Goal: Check status: Check status

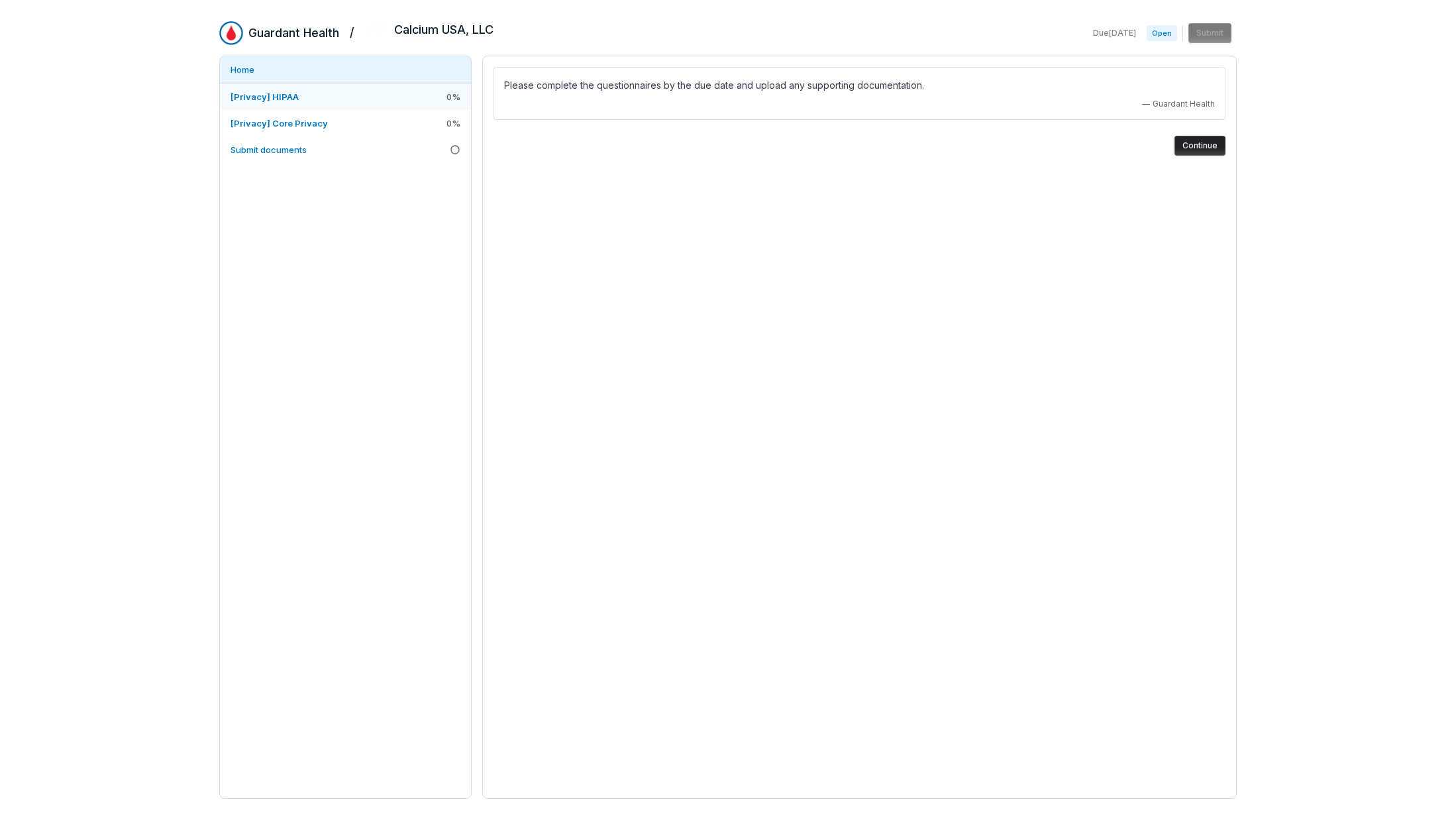
click at [385, 92] on link "[Privacy] HIPAA 0 %" at bounding box center [345, 97] width 251 height 27
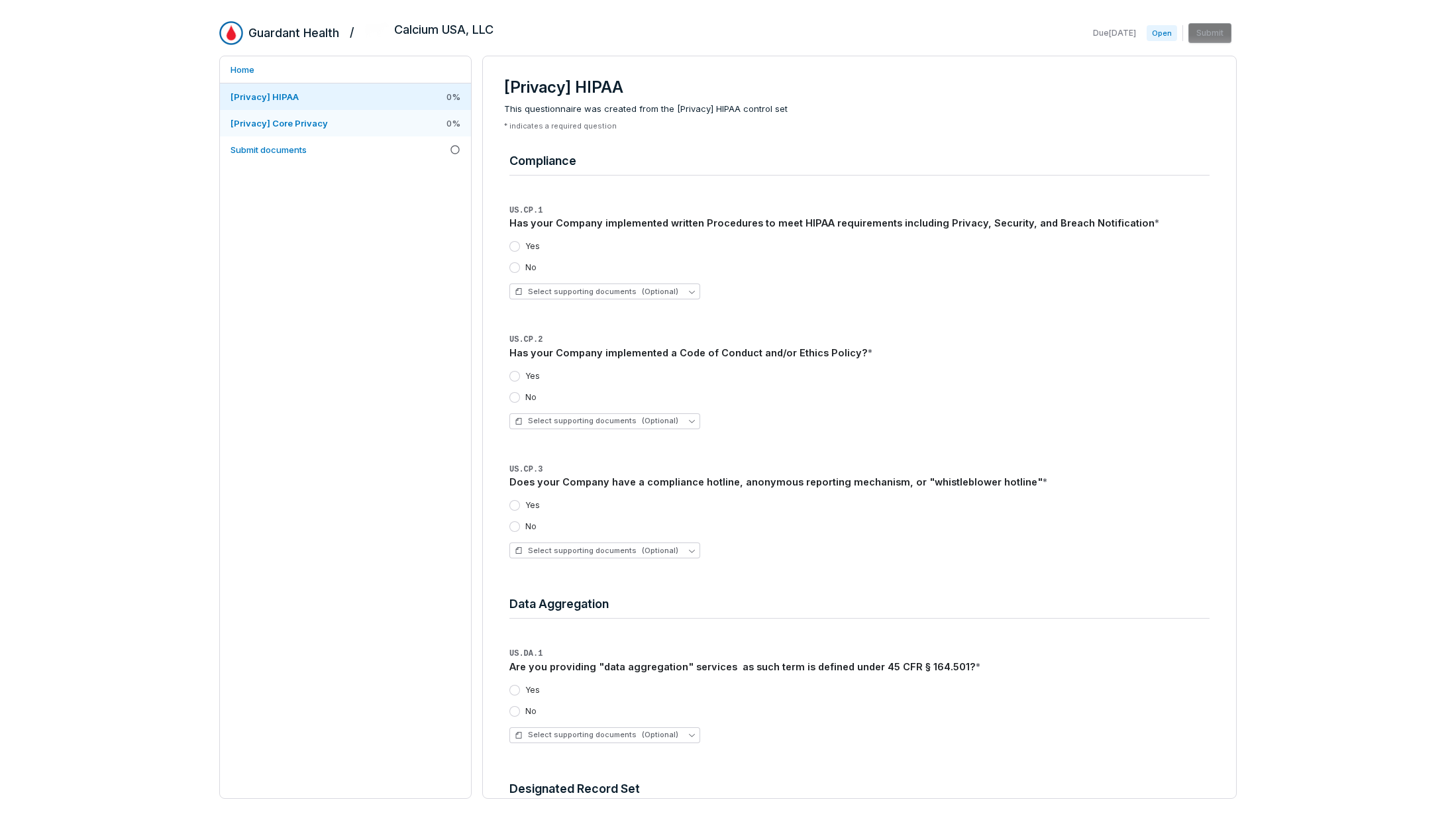
click at [317, 124] on span "[Privacy] Core Privacy" at bounding box center [280, 123] width 98 height 10
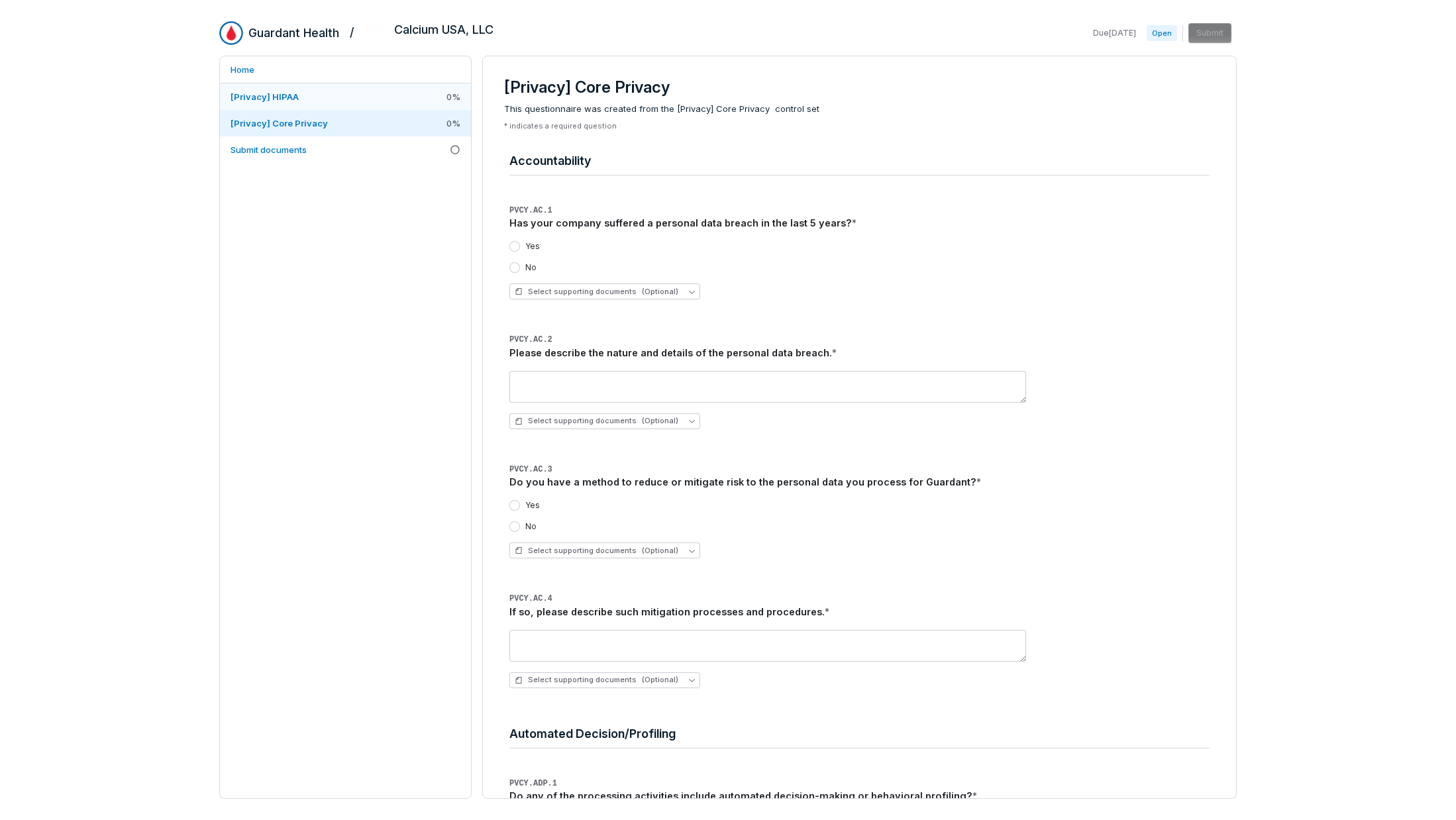
click at [331, 100] on link "[Privacy] HIPAA 0 %" at bounding box center [345, 97] width 251 height 27
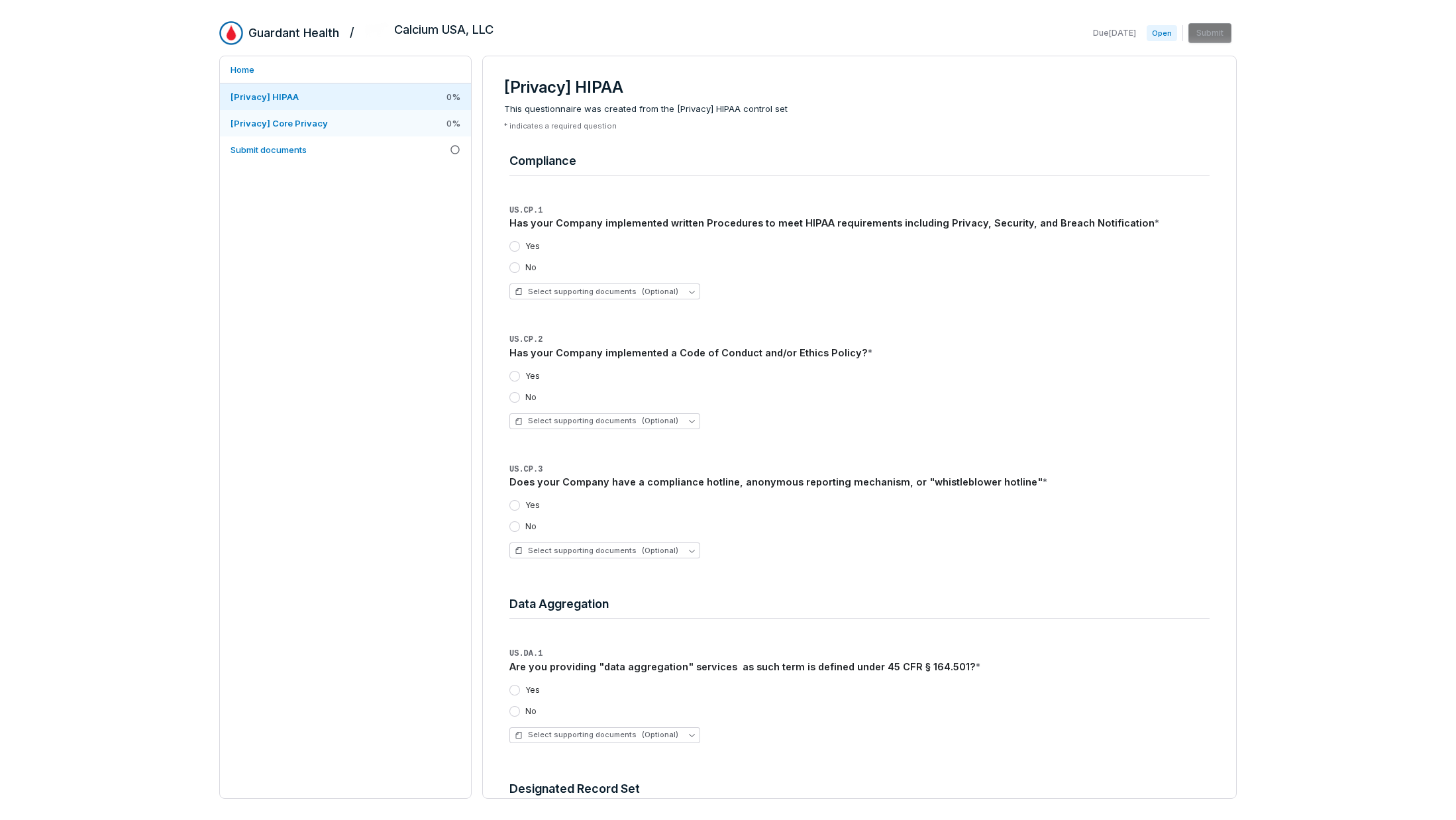
click at [365, 124] on link "[Privacy] Core Privacy 0 %" at bounding box center [345, 124] width 251 height 27
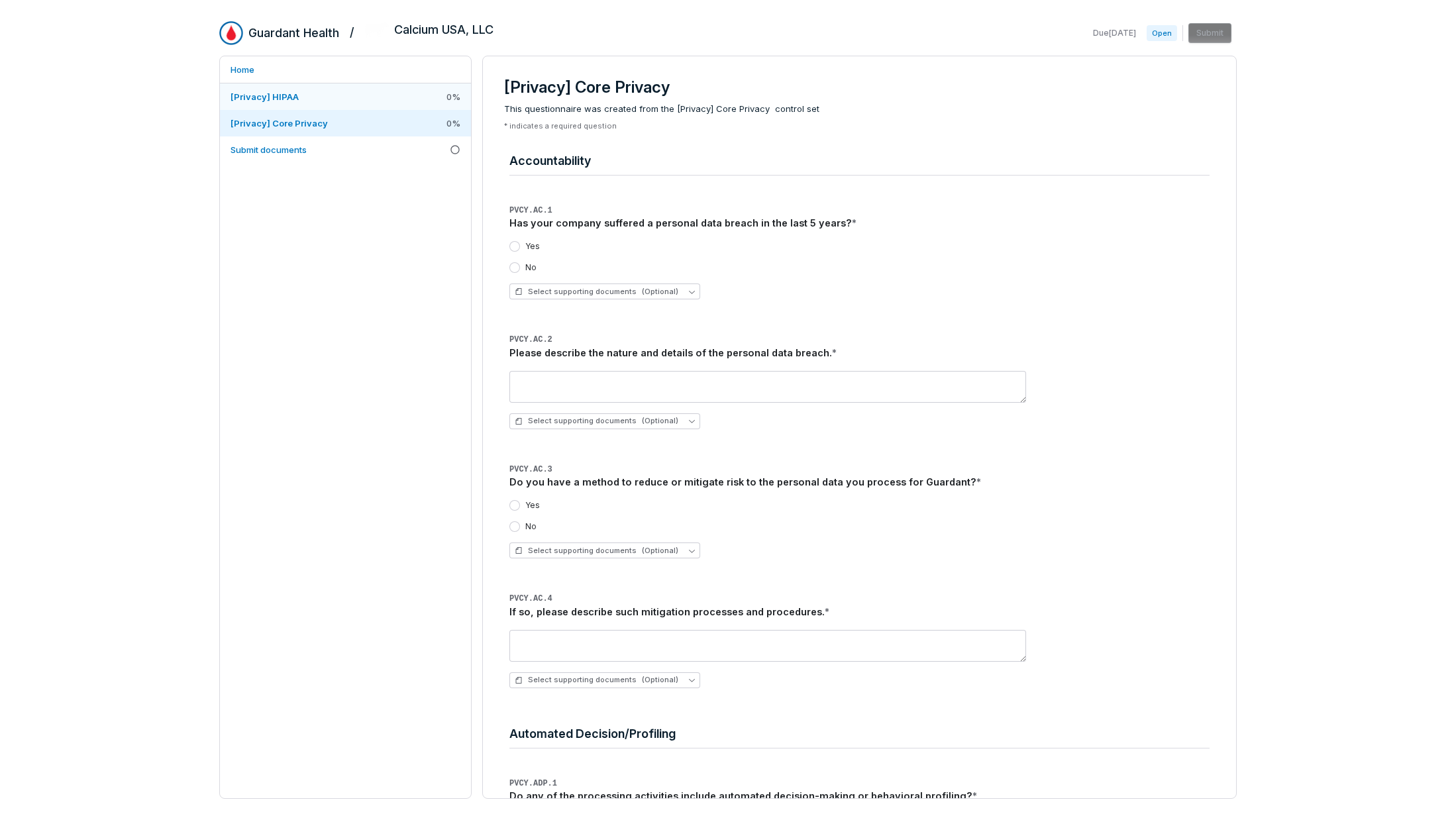
click at [369, 98] on link "[Privacy] HIPAA 0 %" at bounding box center [345, 97] width 251 height 27
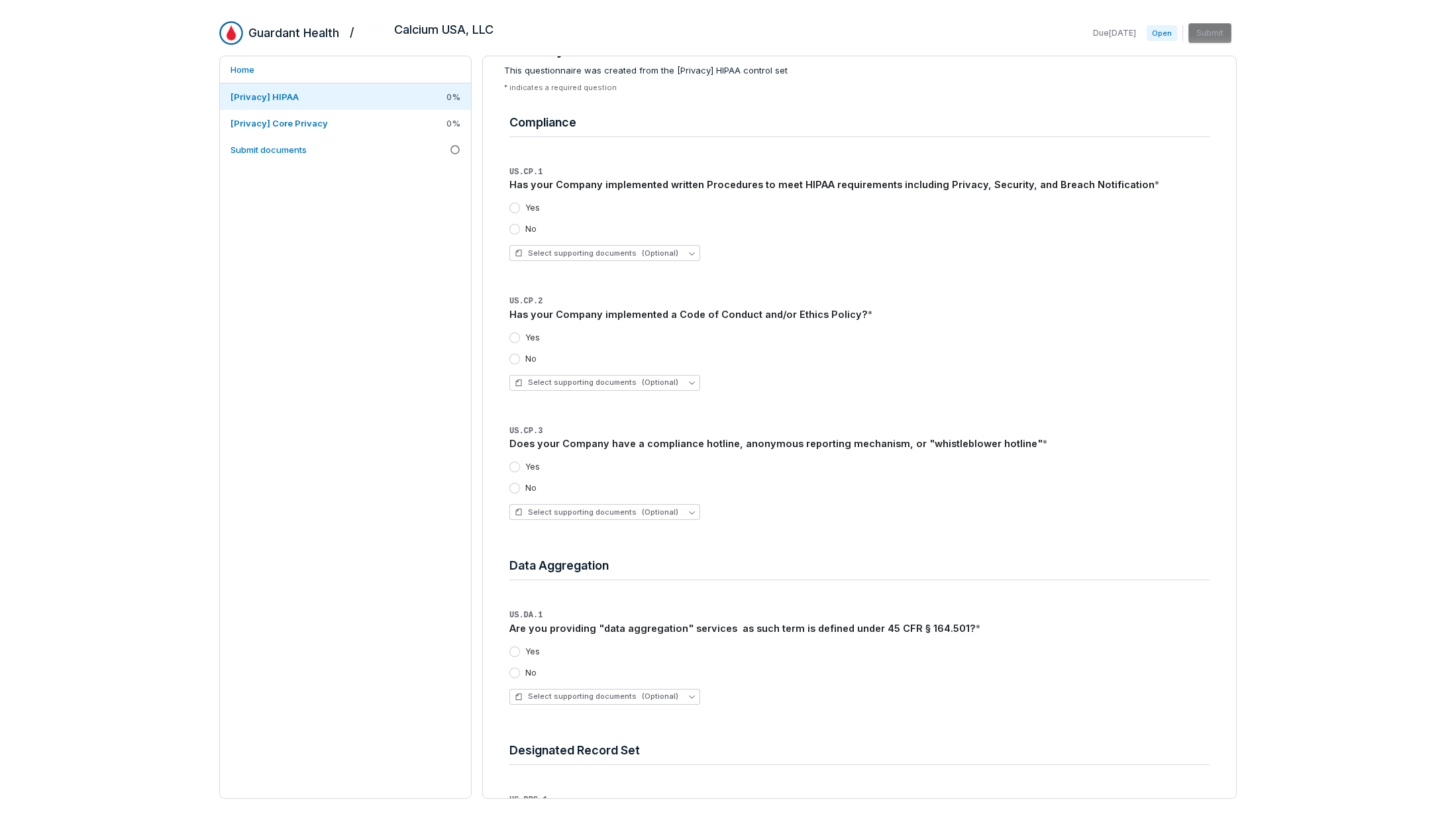
scroll to position [41, 0]
click at [302, 121] on span "[Privacy] Core Privacy" at bounding box center [280, 123] width 98 height 10
click at [303, 121] on span "[Privacy] Core Privacy" at bounding box center [280, 123] width 98 height 10
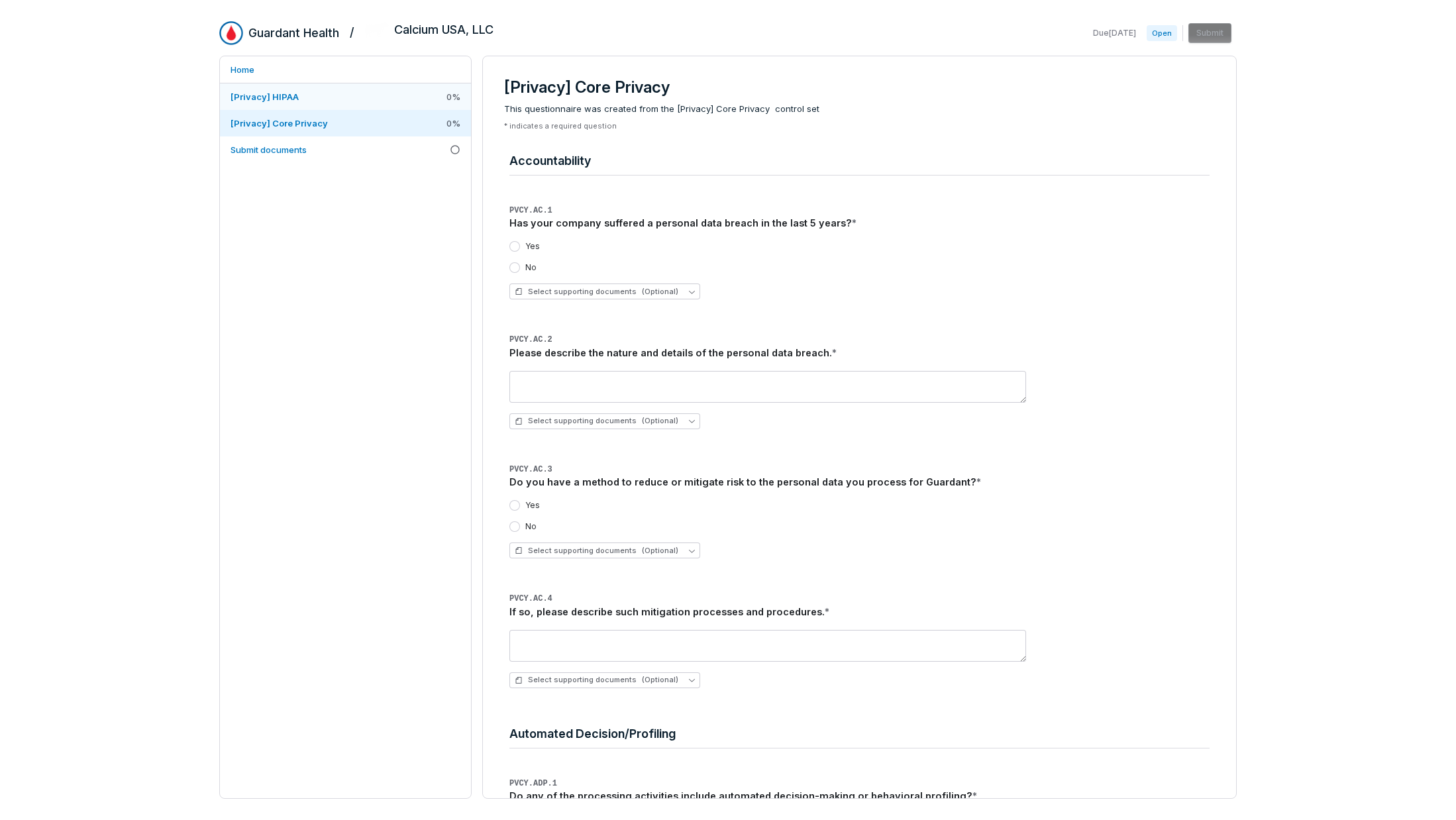
click at [292, 92] on span "[Privacy] HIPAA" at bounding box center [265, 97] width 68 height 10
